Goal: Task Accomplishment & Management: Manage account settings

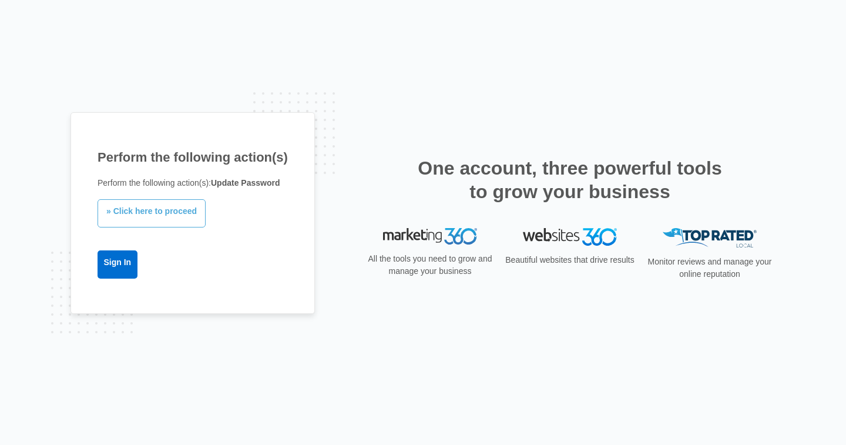
click at [152, 213] on link "» Click here to proceed" at bounding box center [152, 213] width 108 height 28
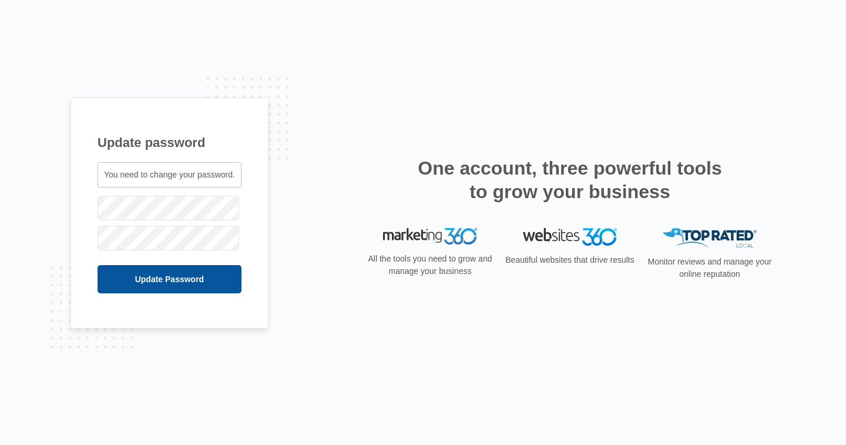
click at [182, 284] on input "Update Password" at bounding box center [170, 279] width 144 height 28
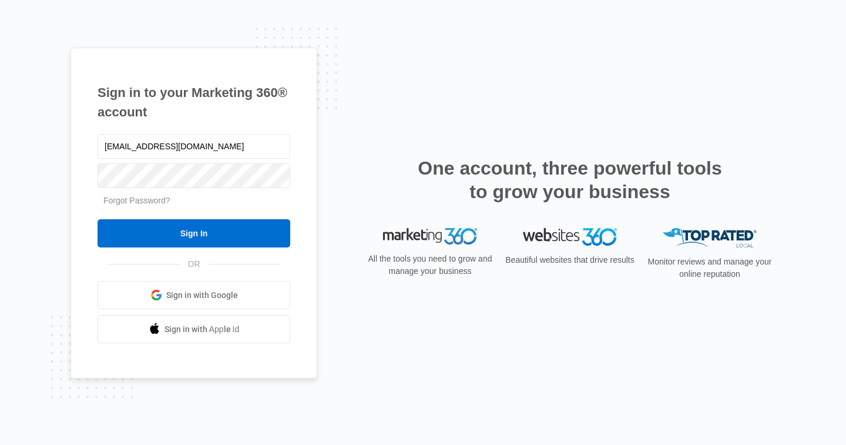
type input "[EMAIL_ADDRESS][DOMAIN_NAME]"
click at [69, 166] on div "Sign in to your Marketing 360® account lanieccsviatl@gmail.com Forgot Password?…" at bounding box center [423, 222] width 846 height 445
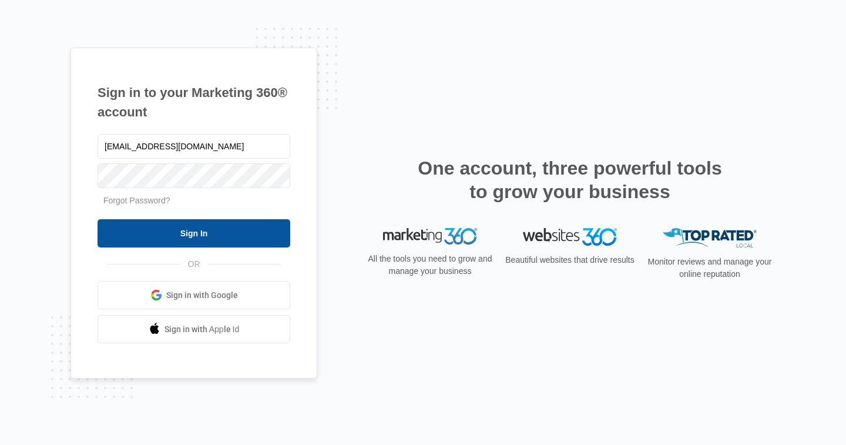
click at [174, 236] on input "Sign In" at bounding box center [194, 233] width 193 height 28
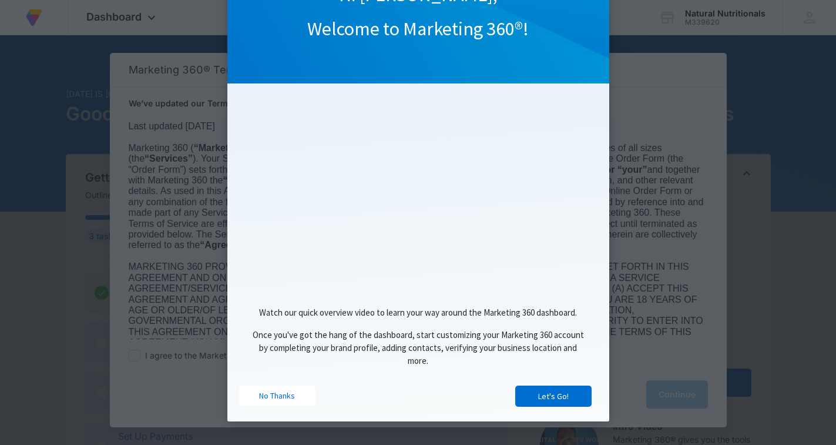
scroll to position [86, 0]
click at [551, 394] on link "Let's Go!" at bounding box center [553, 396] width 76 height 21
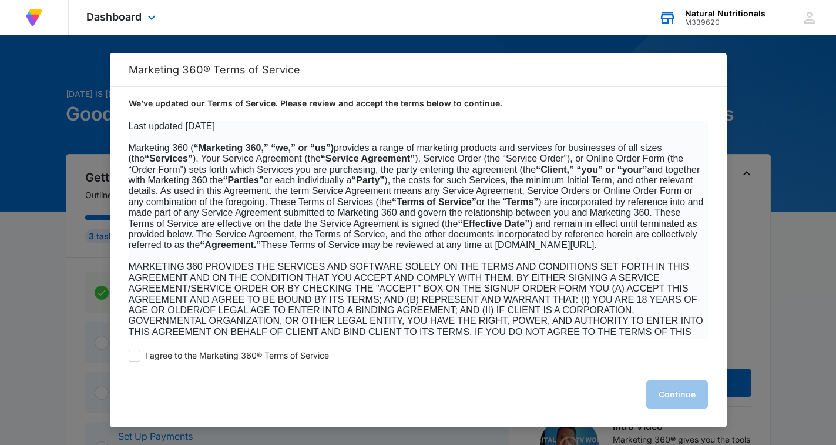
scroll to position [0, 0]
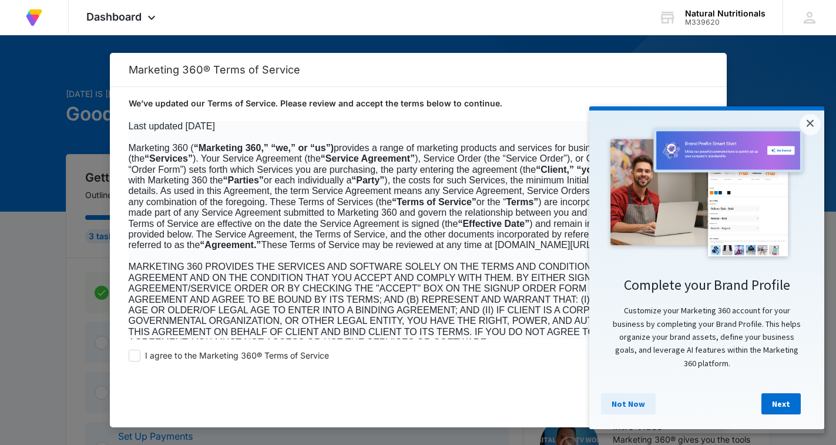
click at [632, 408] on link "Not Now" at bounding box center [628, 403] width 55 height 21
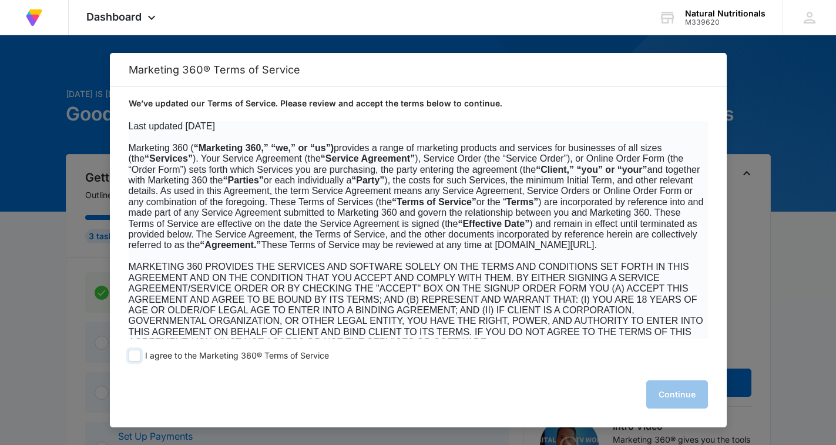
click at [137, 356] on span at bounding box center [135, 356] width 12 height 12
click at [137, 356] on input "I agree to the Marketing 360® Terms of Service" at bounding box center [135, 356] width 12 height 12
checkbox input "true"
click at [692, 394] on button "Continue" at bounding box center [677, 394] width 62 height 28
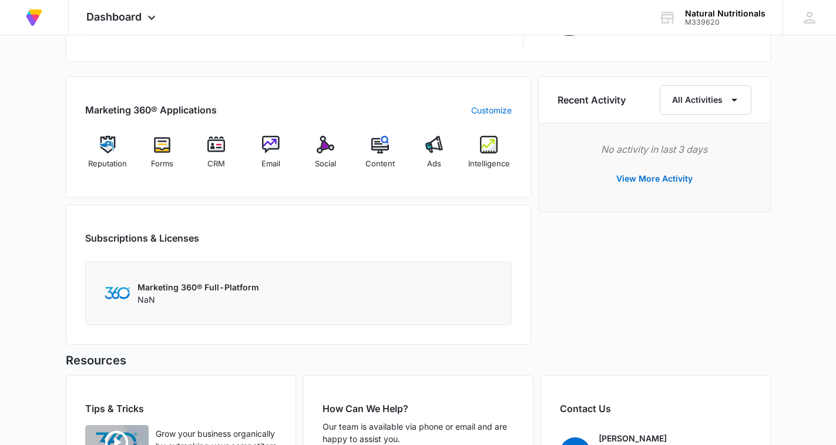
scroll to position [470, 0]
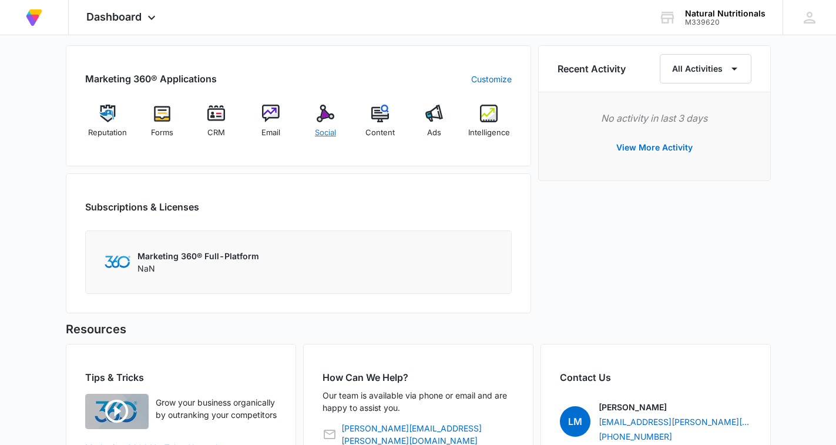
click at [322, 113] on img at bounding box center [326, 114] width 18 height 18
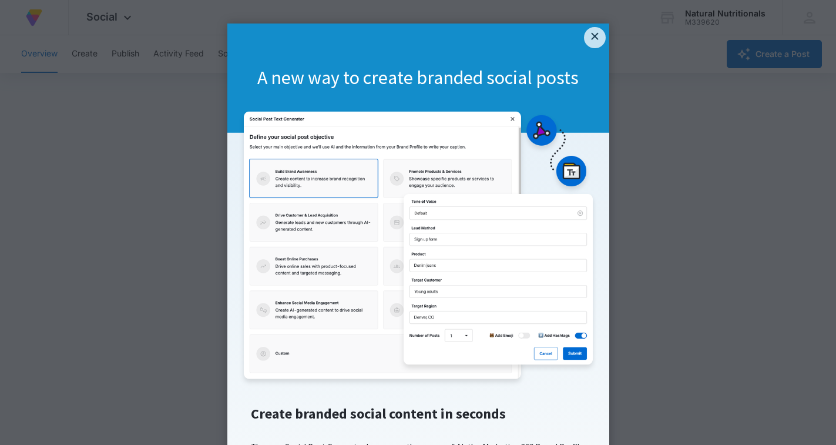
click at [538, 351] on img at bounding box center [418, 248] width 358 height 277
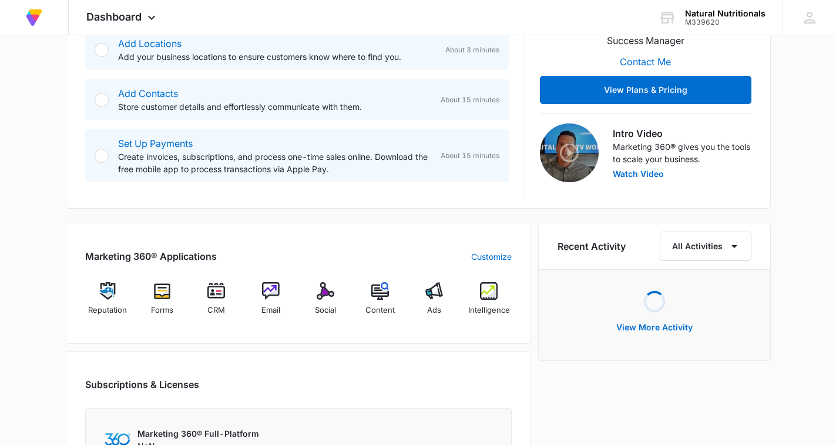
scroll to position [294, 0]
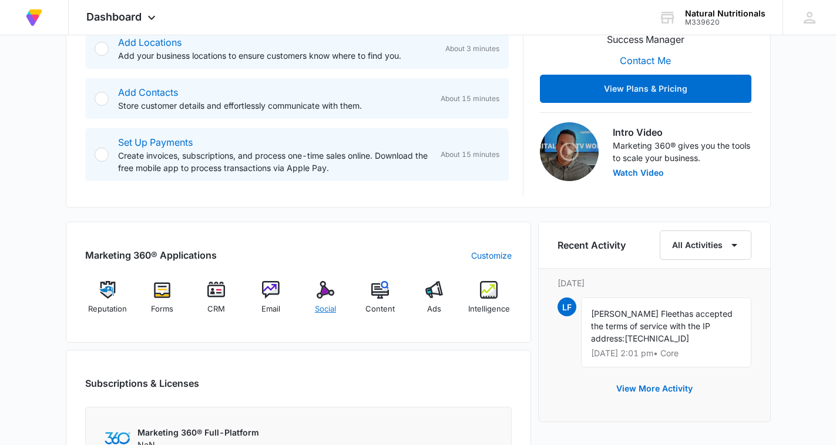
click at [325, 291] on img at bounding box center [326, 290] width 18 height 18
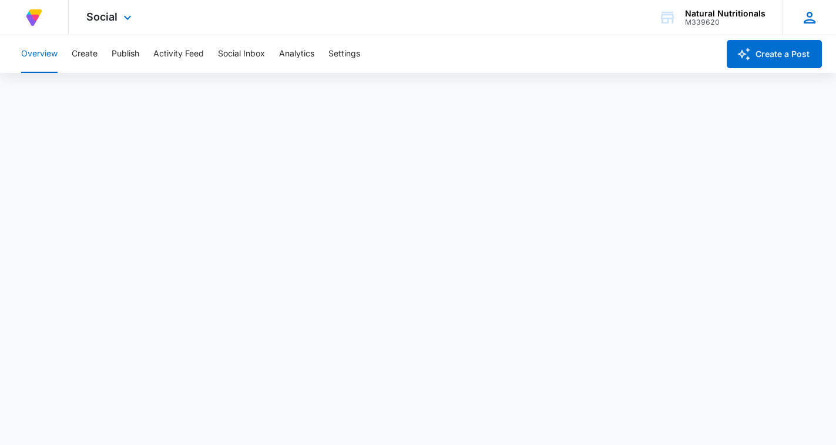
click at [810, 20] on icon at bounding box center [810, 18] width 12 height 12
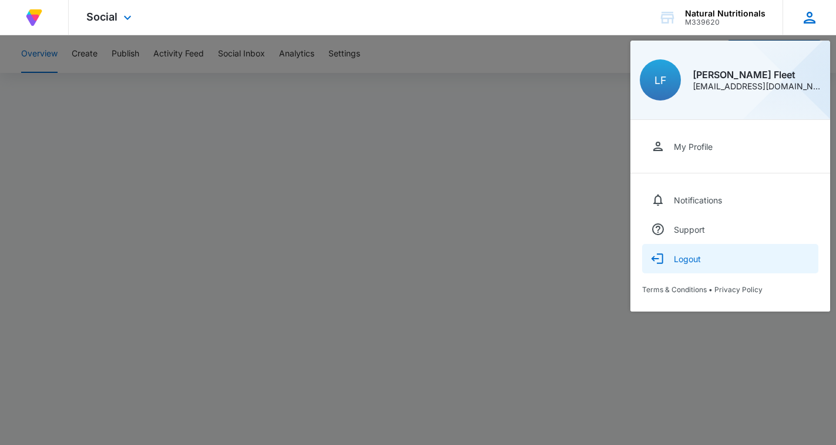
click at [681, 258] on div "Logout" at bounding box center [687, 259] width 27 height 10
